Goal: Task Accomplishment & Management: Manage account settings

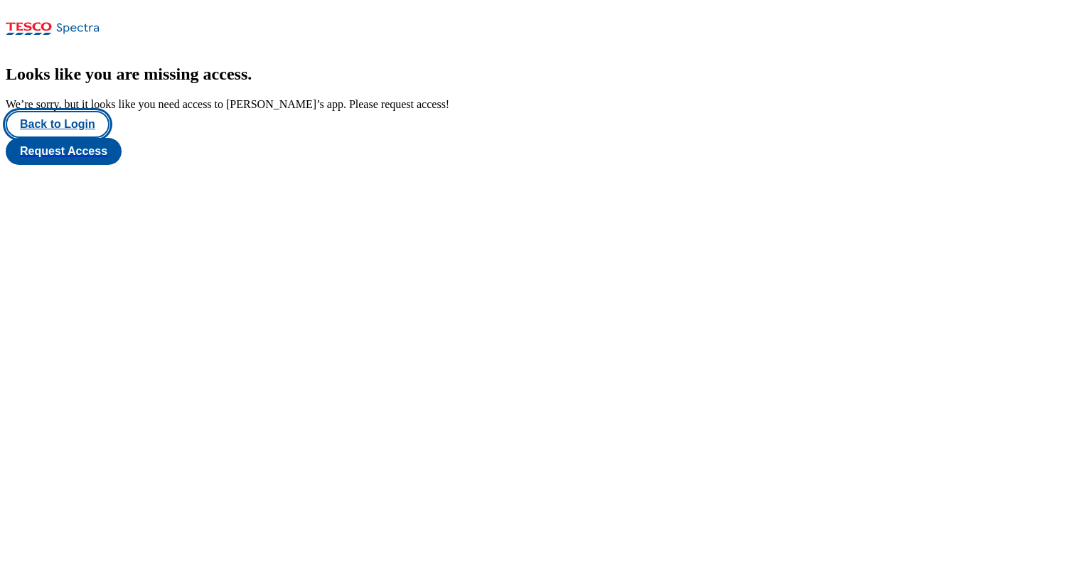
click at [61, 138] on button "Back to Login" at bounding box center [58, 124] width 104 height 27
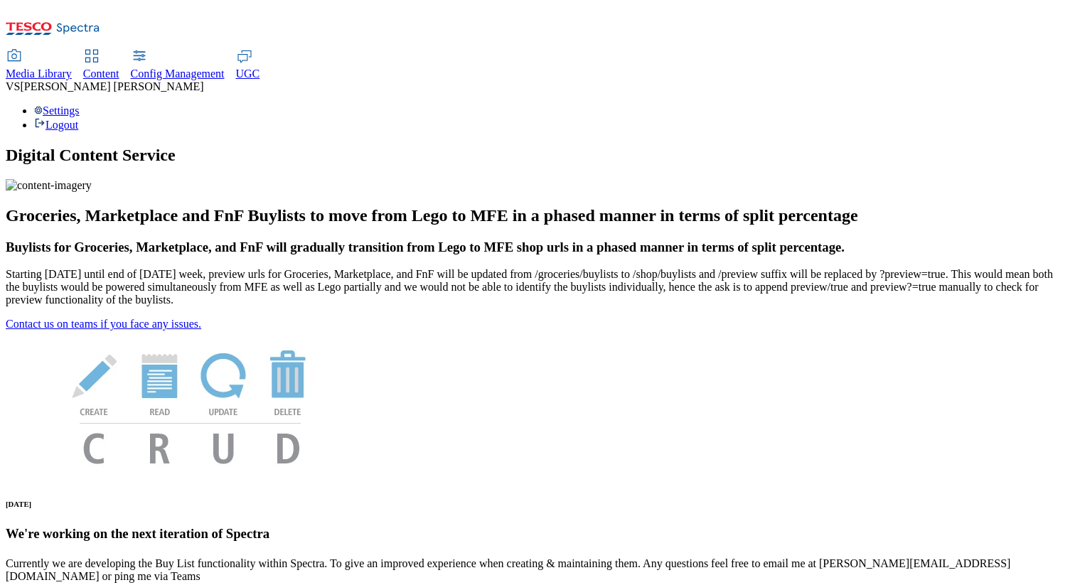
click at [1009, 105] on div "Settings Logout" at bounding box center [538, 118] width 1064 height 27
click at [80, 105] on link "Settings" at bounding box center [57, 111] width 46 height 12
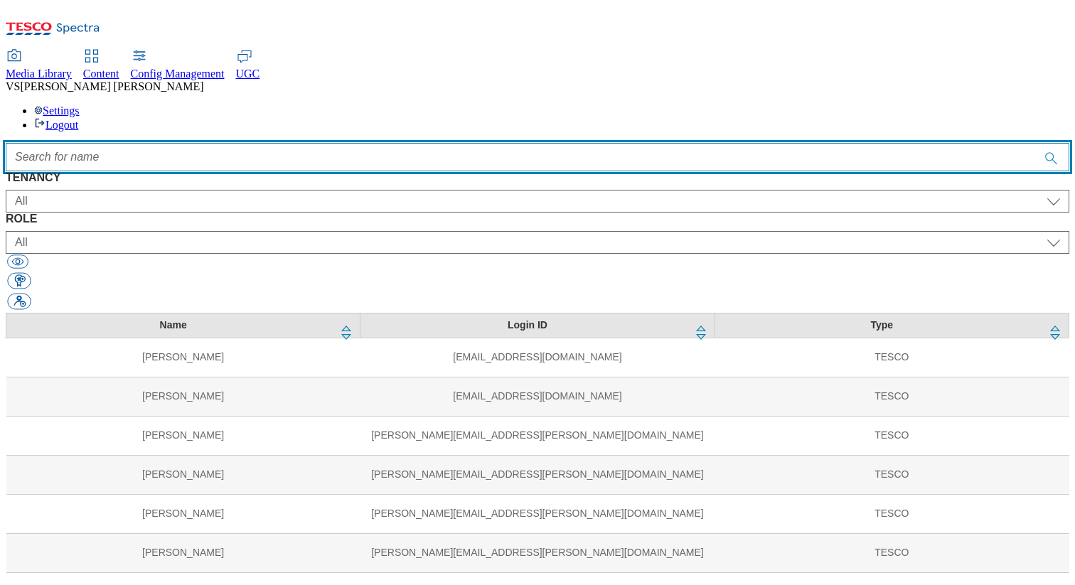
click at [418, 143] on input "Accessible label text" at bounding box center [538, 157] width 1064 height 28
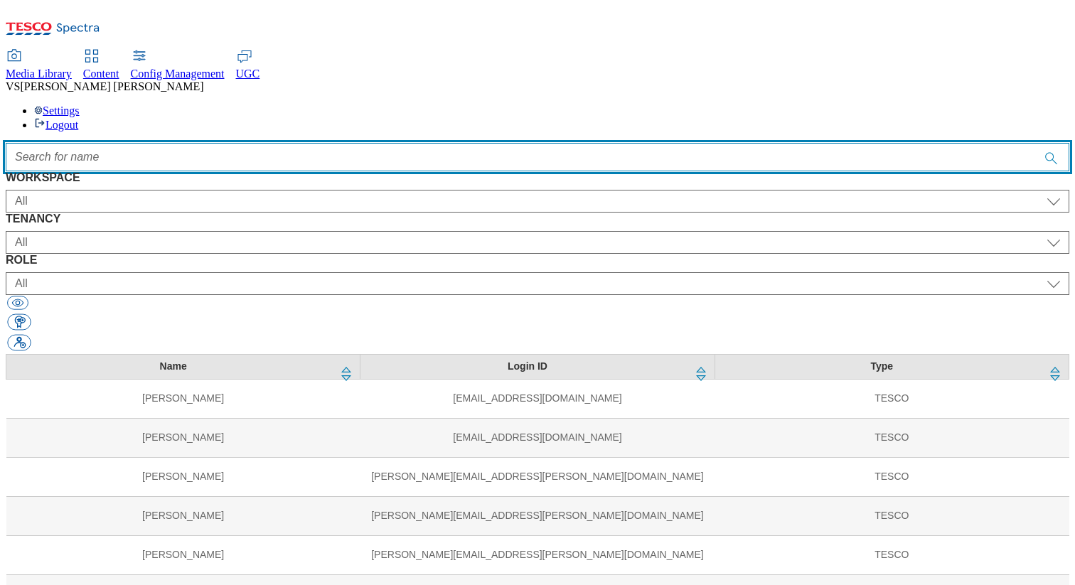
paste input "[PERSON_NAME]"
type input "[PERSON_NAME]"
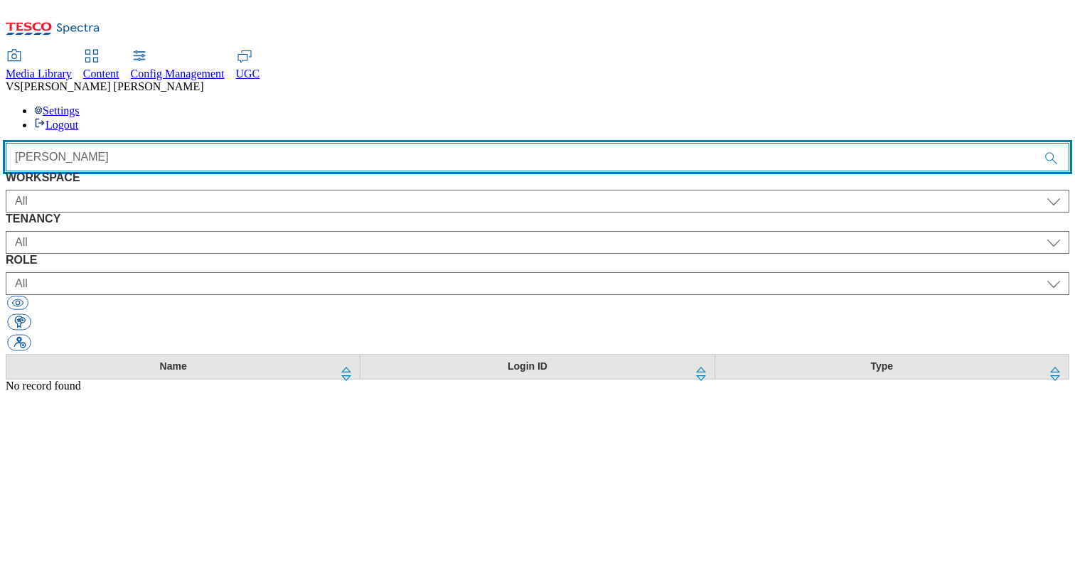
click at [418, 143] on input "[PERSON_NAME]" at bounding box center [538, 157] width 1064 height 28
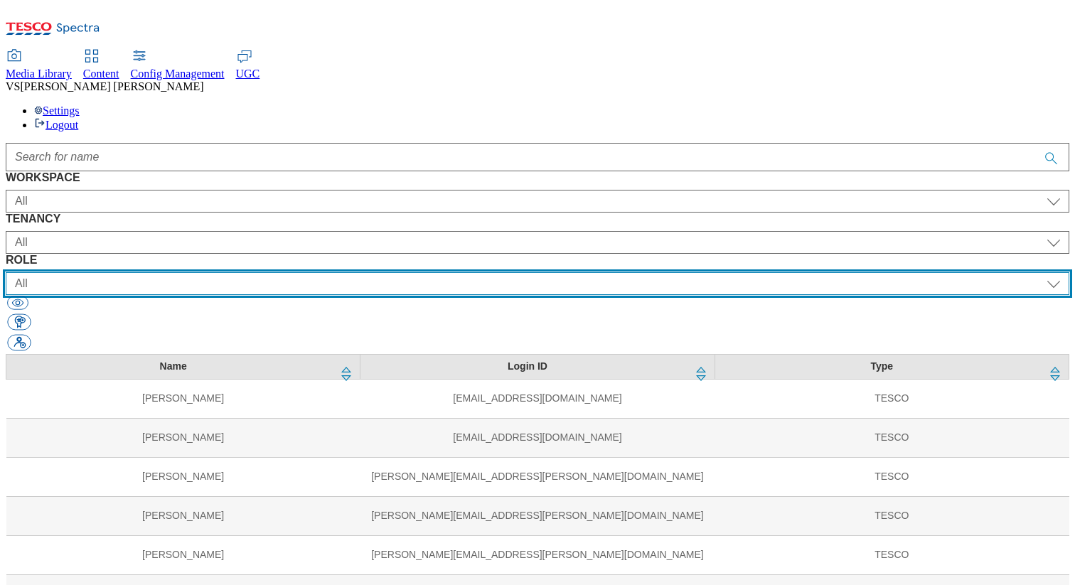
click at [636, 272] on select "All content_designer content_editor content_read developer guest media_admin mo…" at bounding box center [538, 283] width 1064 height 23
select select "config_senior_editor"
click at [621, 272] on select "All content_designer content_editor content_read developer guest media_admin mo…" at bounding box center [538, 283] width 1064 height 23
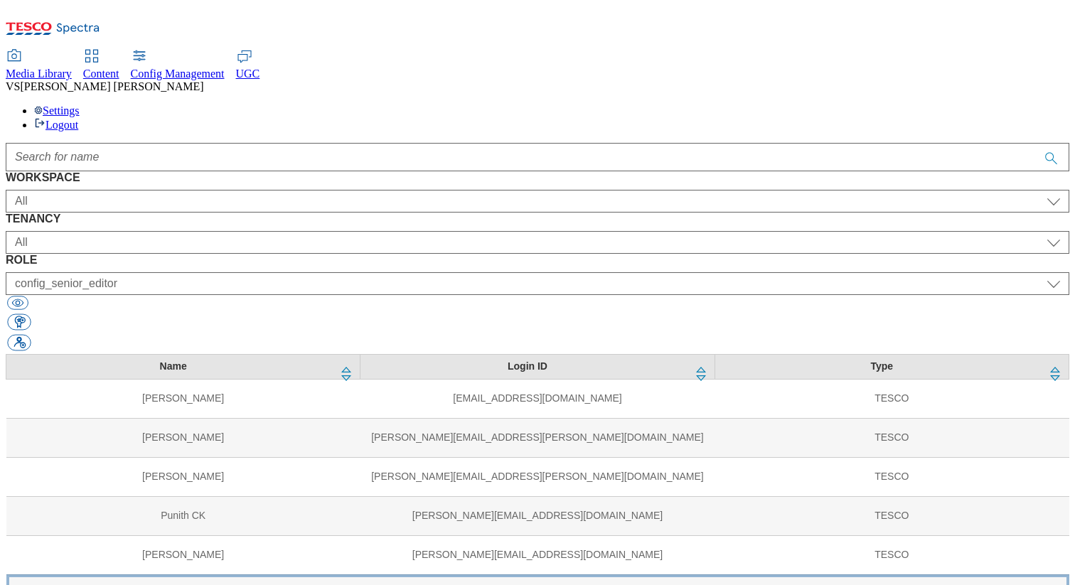
click at [258, 575] on td "[PERSON_NAME]" at bounding box center [183, 594] width 354 height 39
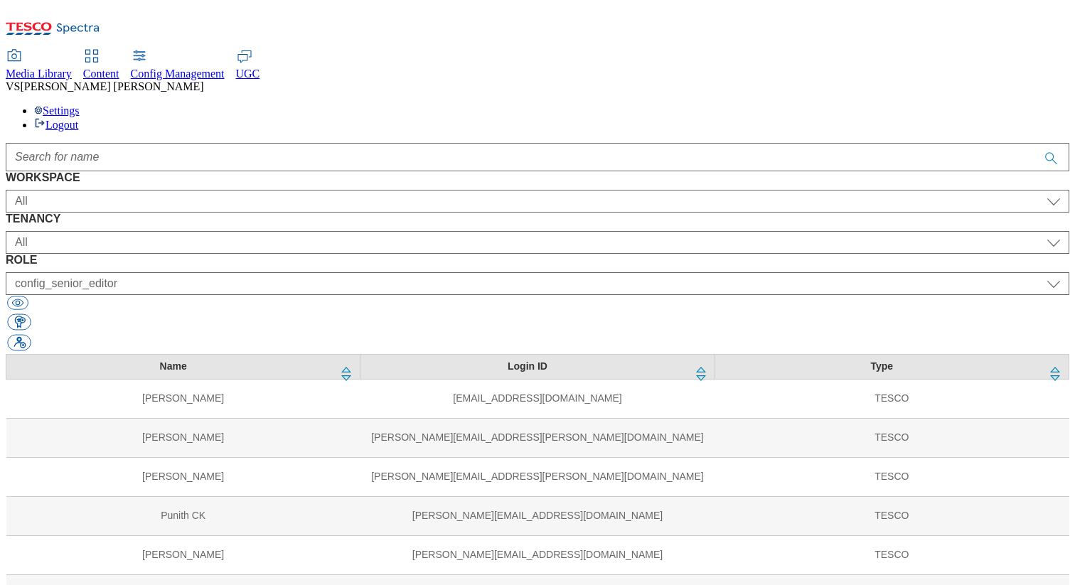
click at [832, 143] on div at bounding box center [538, 157] width 1064 height 28
click at [814, 143] on div at bounding box center [538, 157] width 1064 height 28
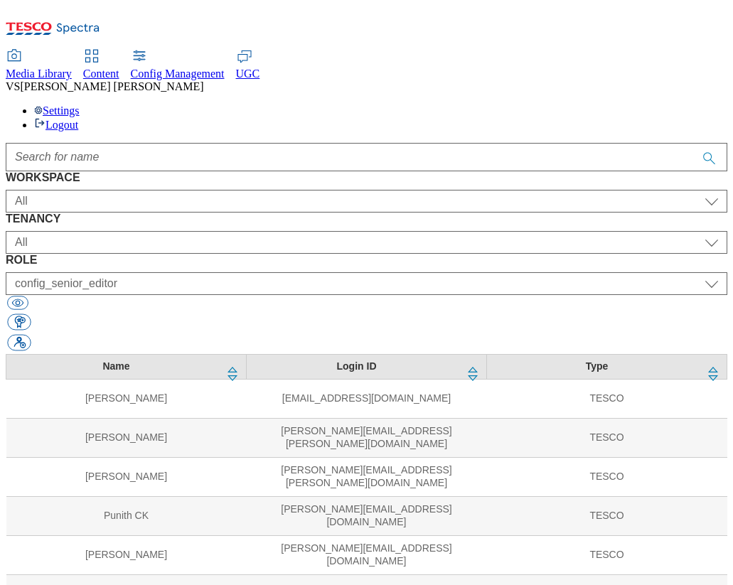
scroll to position [61, 0]
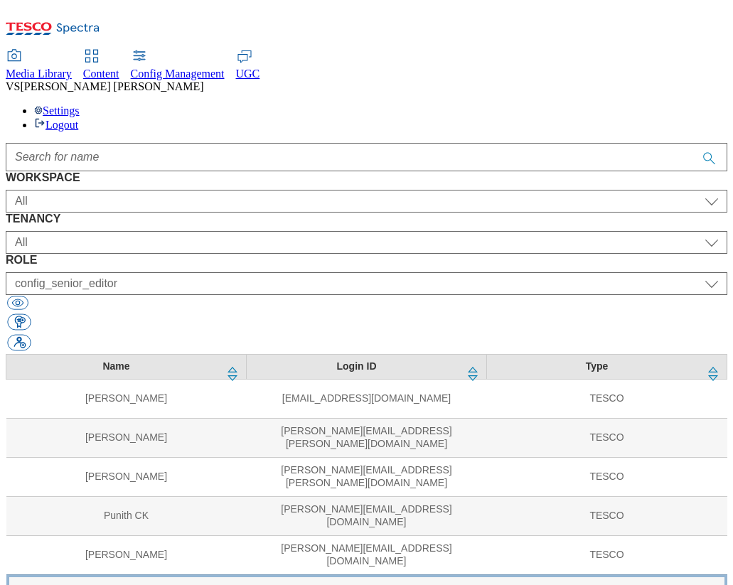
click at [247, 575] on td "[EMAIL_ADDRESS][DOMAIN_NAME]" at bounding box center [367, 594] width 240 height 39
